Goal: Transaction & Acquisition: Purchase product/service

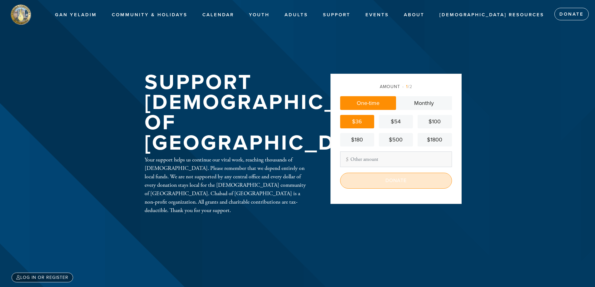
click at [391, 183] on input "Donate" at bounding box center [396, 181] width 112 height 16
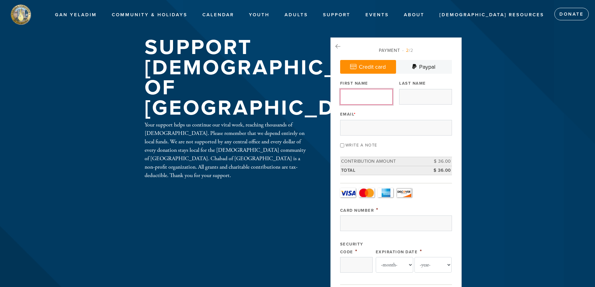
click at [353, 99] on input "First Name" at bounding box center [366, 97] width 52 height 16
type input "[PERSON_NAME]"
type input "[EMAIL_ADDRESS][DOMAIN_NAME]"
type input "[PERSON_NAME] and [PERSON_NAME]"
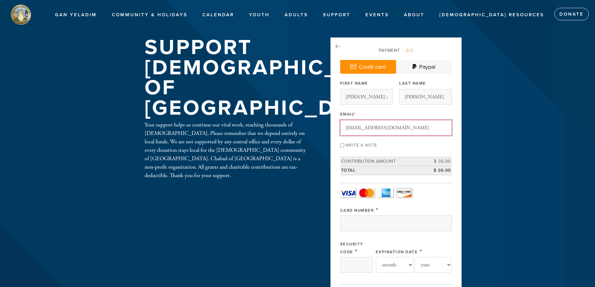
drag, startPoint x: 406, startPoint y: 126, endPoint x: 328, endPoint y: 127, distance: 78.7
click at [328, 127] on aside "Payment 2 /2 Credit card [GEOGRAPHIC_DATA] Payment Processor Pay Later CJC Auth…" at bounding box center [396, 289] width 141 height 504
type input "[EMAIL_ADDRESS][DOMAIN_NAME]"
click at [420, 67] on link "Paypal" at bounding box center [424, 67] width 56 height 14
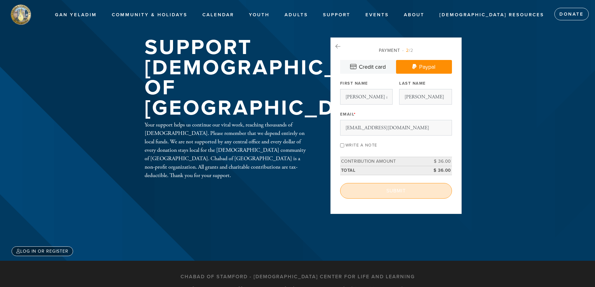
click at [397, 191] on input "Submit" at bounding box center [396, 191] width 112 height 16
